Goal: Information Seeking & Learning: Understand process/instructions

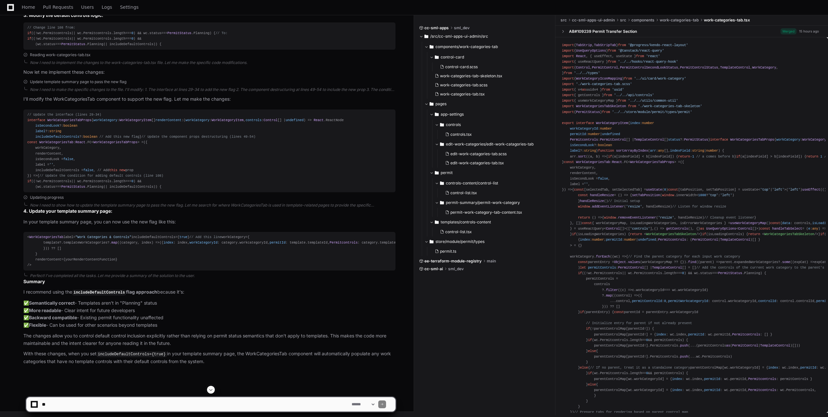
scroll to position [1051, 0]
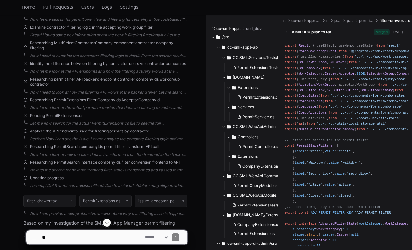
scroll to position [325, 0]
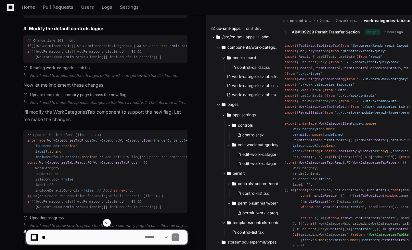
scroll to position [910, 0]
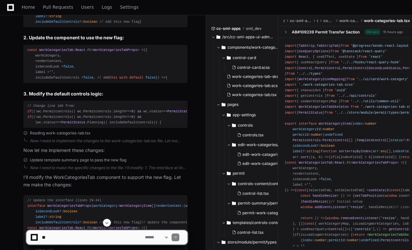
scroll to position [975, 0]
click at [162, 97] on h2 "3. Modify the default controls logic:" at bounding box center [105, 93] width 164 height 6
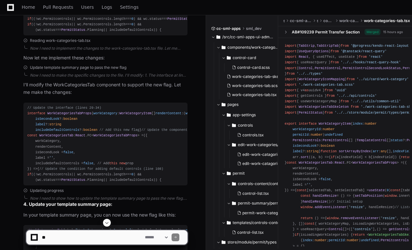
scroll to position [1072, 0]
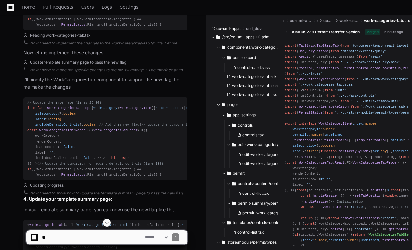
click at [110, 31] on pre "// Change line 108 from: if ((!wc. Permitcontrols || wc. Permitcontrols . lengt…" at bounding box center [105, 17] width 164 height 28
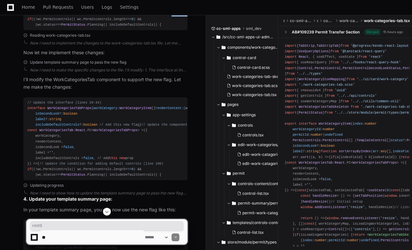
scroll to position [0, 23]
drag, startPoint x: 170, startPoint y: 79, endPoint x: 190, endPoint y: 80, distance: 19.8
drag, startPoint x: 190, startPoint y: 80, endPoint x: 176, endPoint y: 79, distance: 13.3
click at [177, 16] on span "Planning" at bounding box center [179, 14] width 16 height 4
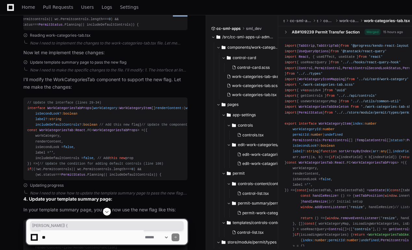
drag, startPoint x: 170, startPoint y: 78, endPoint x: 192, endPoint y: 77, distance: 22.1
drag, startPoint x: 192, startPoint y: 77, endPoint x: 164, endPoint y: 80, distance: 27.4
click at [171, 16] on span "Planning" at bounding box center [179, 14] width 16 height 4
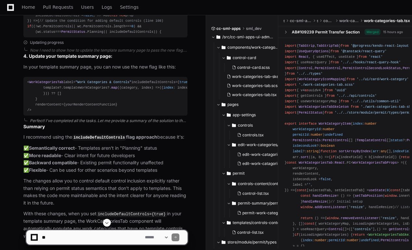
scroll to position [1183, 0]
